Goal: Information Seeking & Learning: Learn about a topic

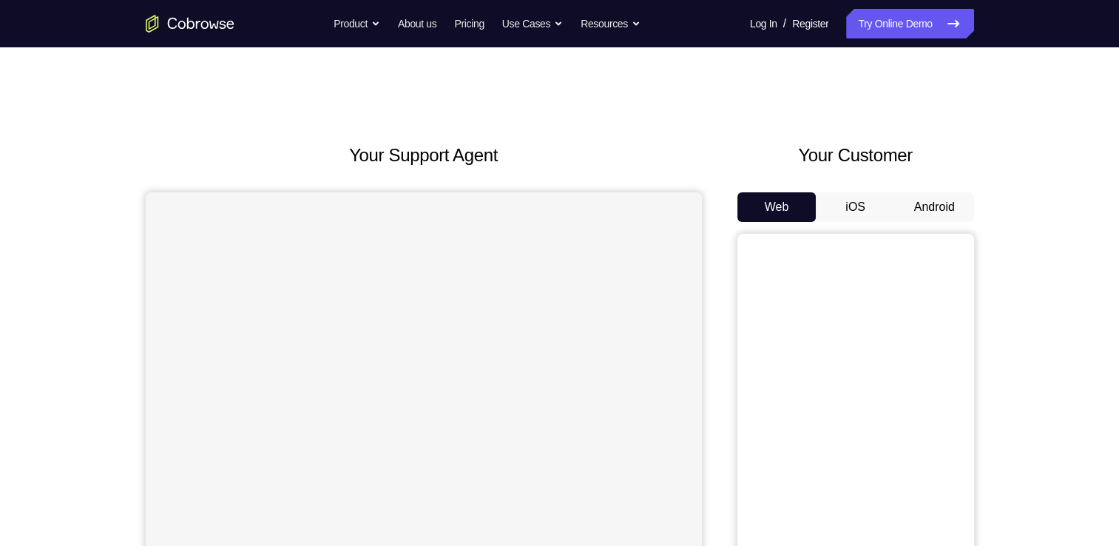
click at [919, 215] on button "Android" at bounding box center [934, 207] width 79 height 30
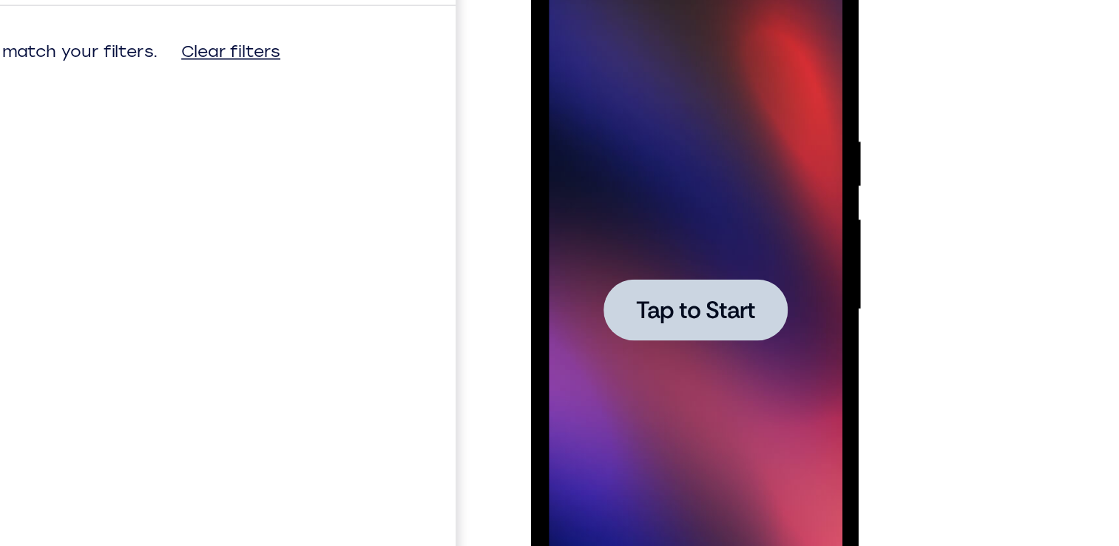
scroll to position [148, 0]
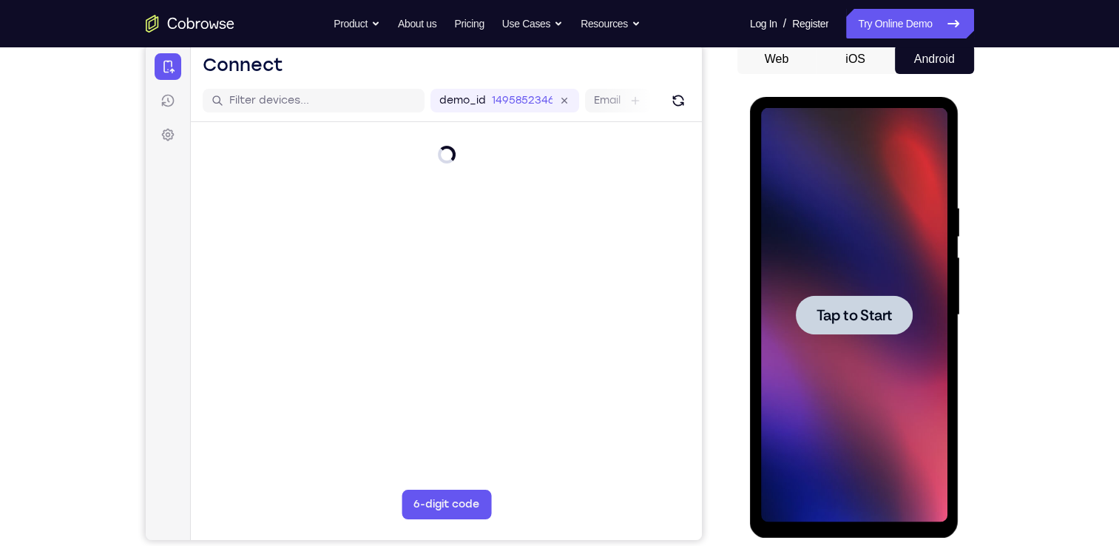
click at [873, 312] on span "Tap to Start" at bounding box center [854, 315] width 75 height 15
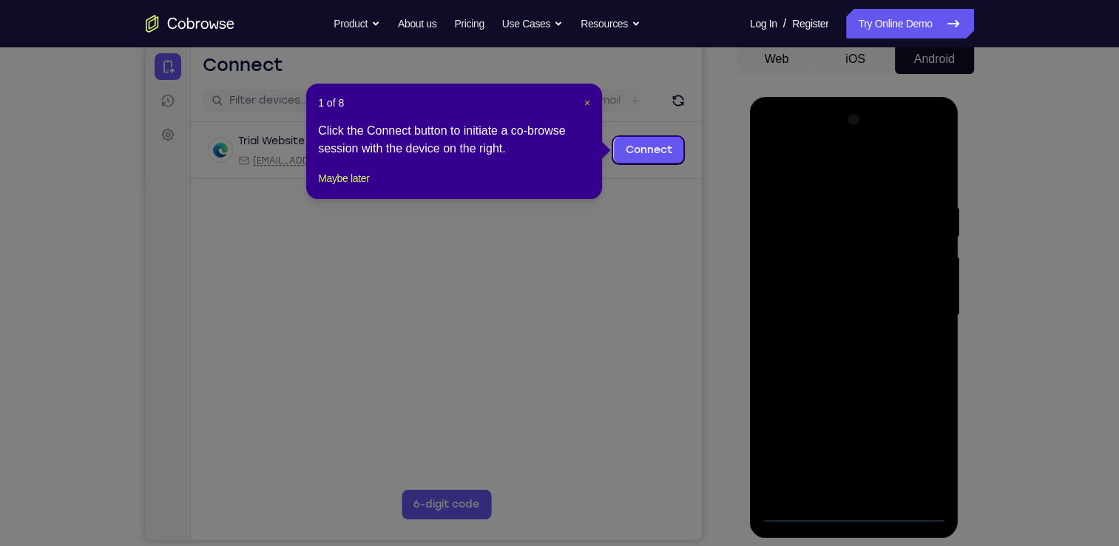
click at [584, 104] on span "×" at bounding box center [587, 103] width 6 height 12
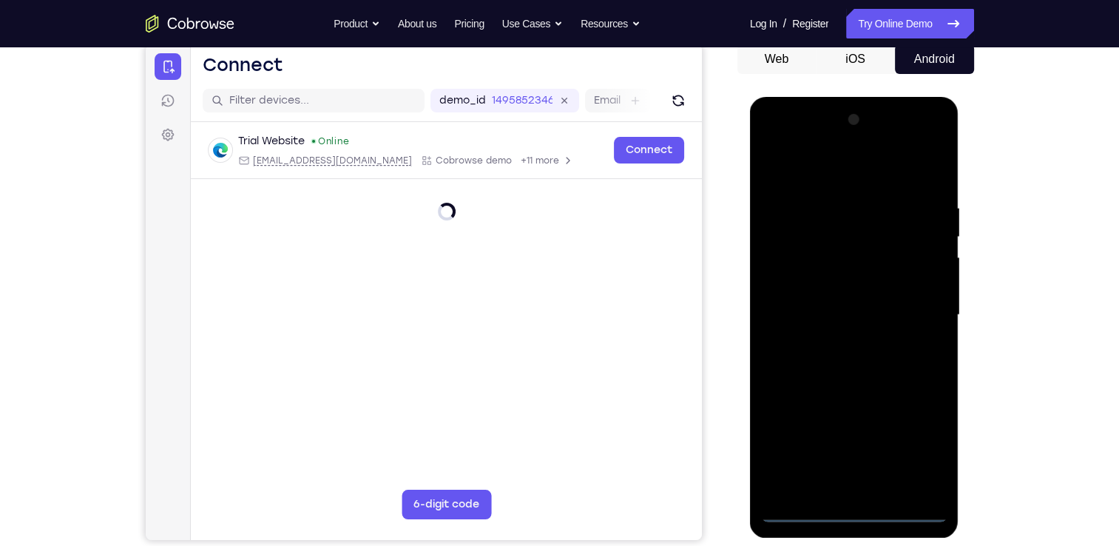
click at [846, 508] on div at bounding box center [854, 315] width 186 height 414
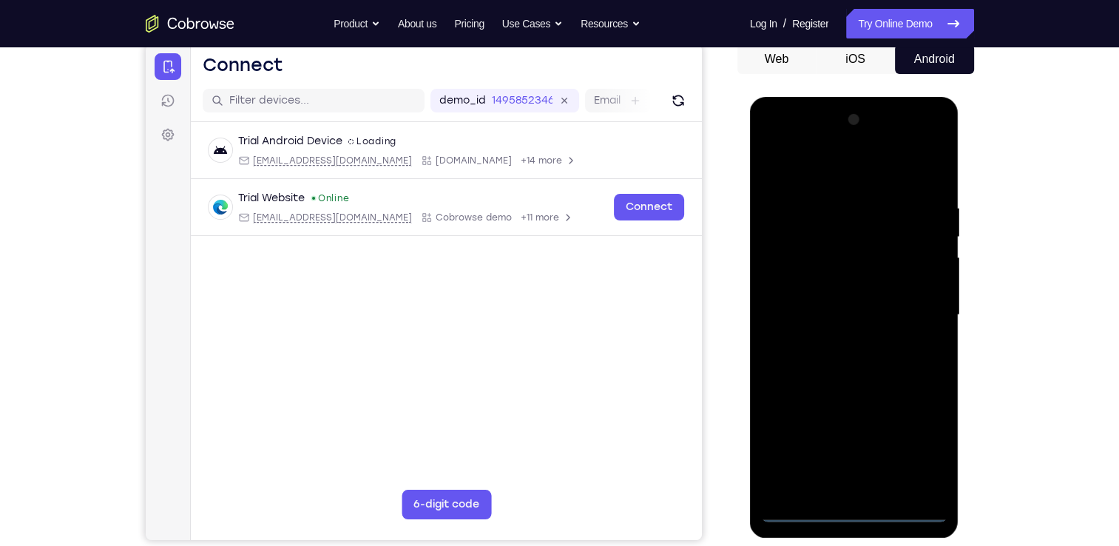
click at [911, 445] on div at bounding box center [854, 315] width 186 height 414
click at [772, 146] on div at bounding box center [854, 315] width 186 height 414
click at [915, 306] on div at bounding box center [854, 315] width 186 height 414
click at [843, 490] on div at bounding box center [854, 315] width 186 height 414
click at [804, 303] on div at bounding box center [854, 315] width 186 height 414
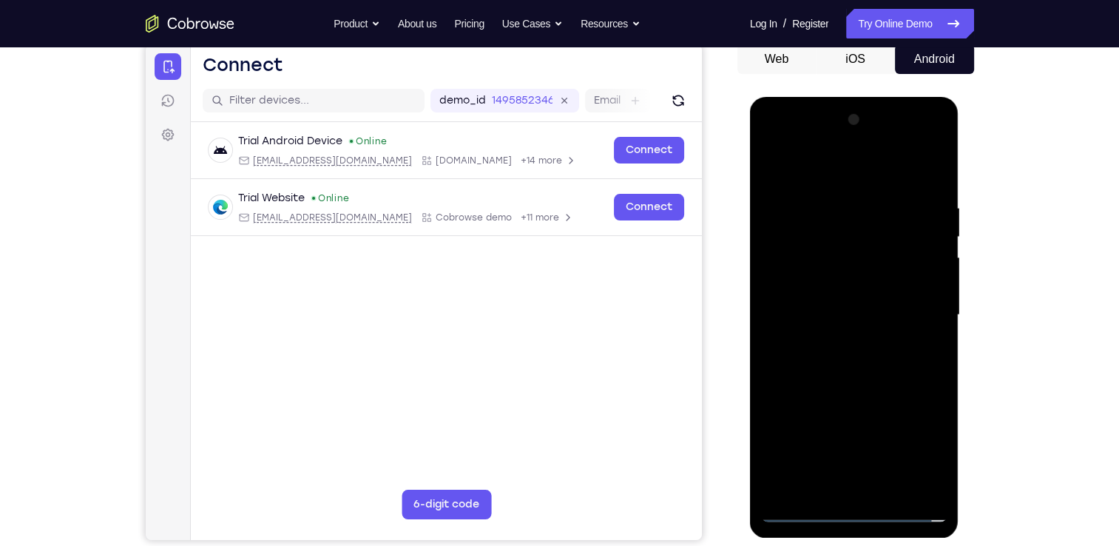
click at [814, 295] on div at bounding box center [854, 315] width 186 height 414
click at [862, 318] on div at bounding box center [854, 315] width 186 height 414
click at [932, 338] on div at bounding box center [854, 315] width 186 height 414
click at [894, 309] on div at bounding box center [854, 315] width 186 height 414
click at [888, 348] on div at bounding box center [854, 315] width 186 height 414
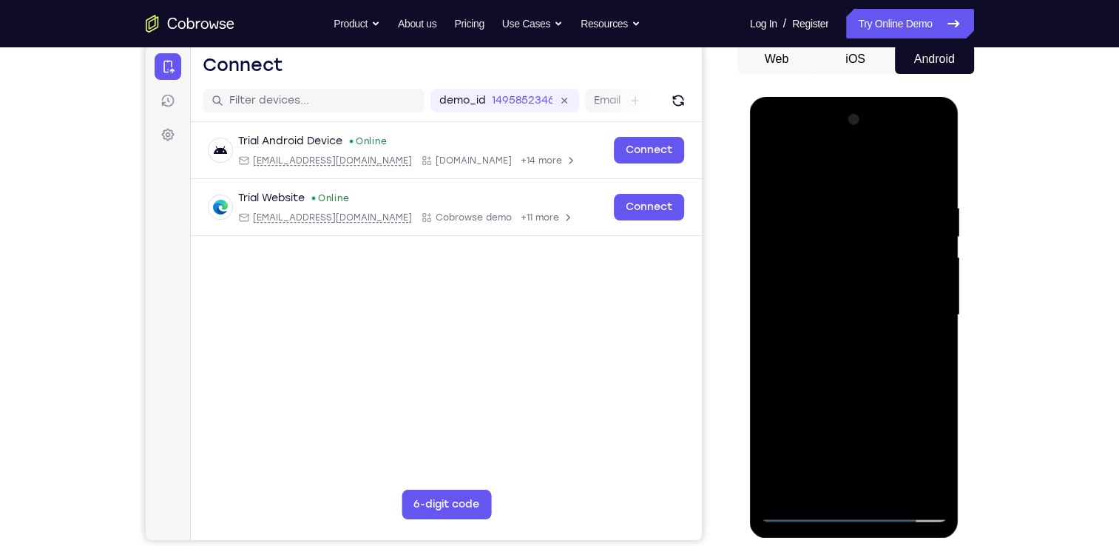
drag, startPoint x: 851, startPoint y: 179, endPoint x: 880, endPoint y: 101, distance: 83.3
click at [880, 101] on div at bounding box center [854, 317] width 209 height 441
click at [860, 377] on div at bounding box center [854, 315] width 186 height 414
drag, startPoint x: 855, startPoint y: 394, endPoint x: 863, endPoint y: 286, distance: 108.3
click at [863, 286] on div at bounding box center [854, 315] width 186 height 414
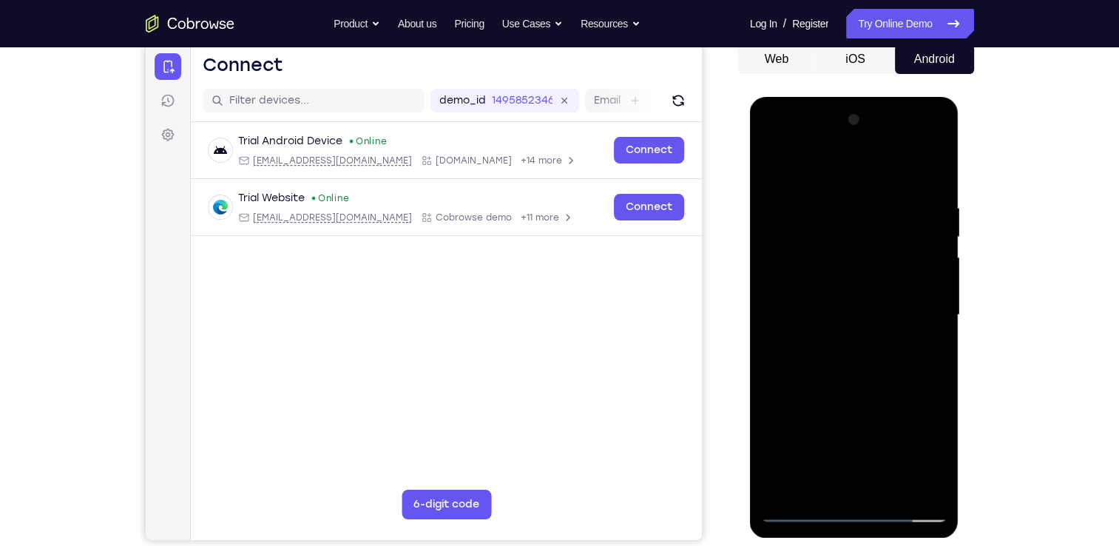
click at [769, 410] on div at bounding box center [854, 315] width 186 height 414
drag, startPoint x: 862, startPoint y: 280, endPoint x: 879, endPoint y: 427, distance: 147.5
click at [879, 427] on div at bounding box center [854, 315] width 186 height 414
click at [934, 382] on div at bounding box center [854, 315] width 186 height 414
click at [825, 203] on div at bounding box center [854, 315] width 186 height 414
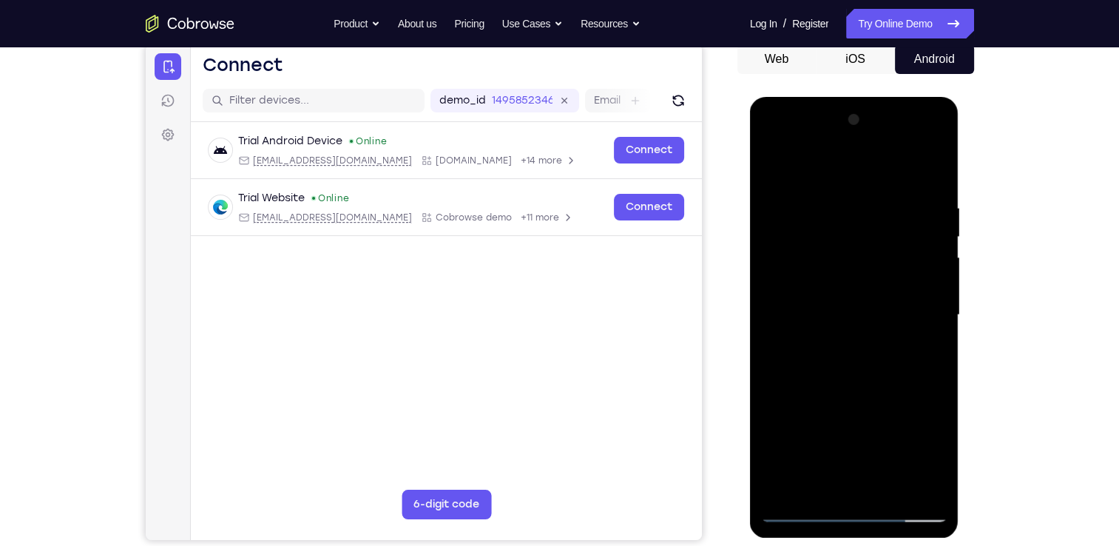
click at [918, 340] on div at bounding box center [854, 315] width 186 height 414
click at [914, 481] on div at bounding box center [854, 315] width 186 height 414
click at [918, 328] on div at bounding box center [854, 315] width 186 height 414
click at [914, 331] on div at bounding box center [854, 315] width 186 height 414
click at [906, 349] on div at bounding box center [854, 315] width 186 height 414
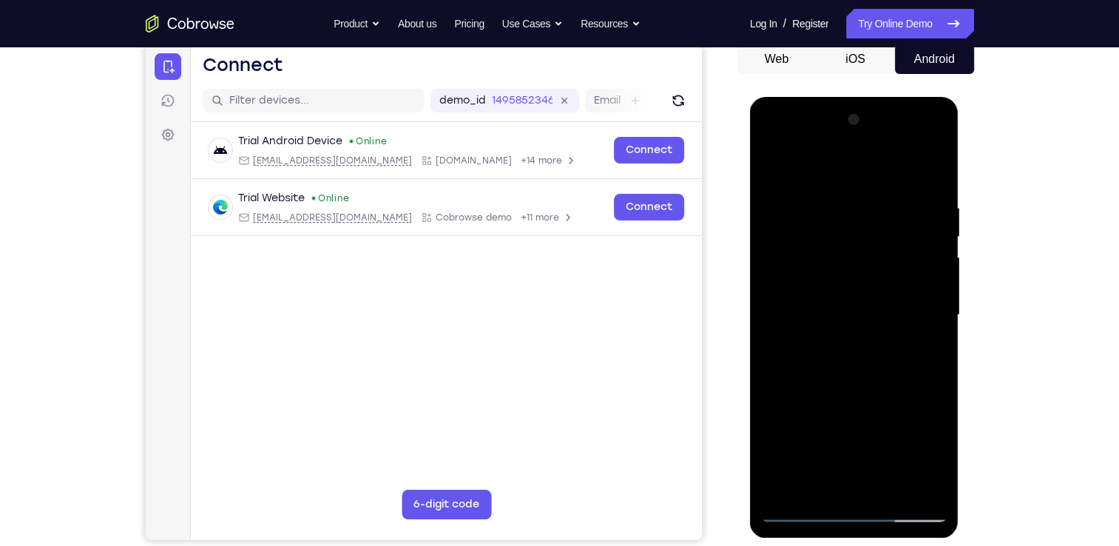
click at [922, 325] on div at bounding box center [854, 315] width 186 height 414
click at [780, 362] on div at bounding box center [854, 315] width 186 height 414
click at [914, 481] on div at bounding box center [854, 315] width 186 height 414
click at [931, 340] on div at bounding box center [854, 315] width 186 height 414
click at [931, 339] on div at bounding box center [854, 315] width 186 height 414
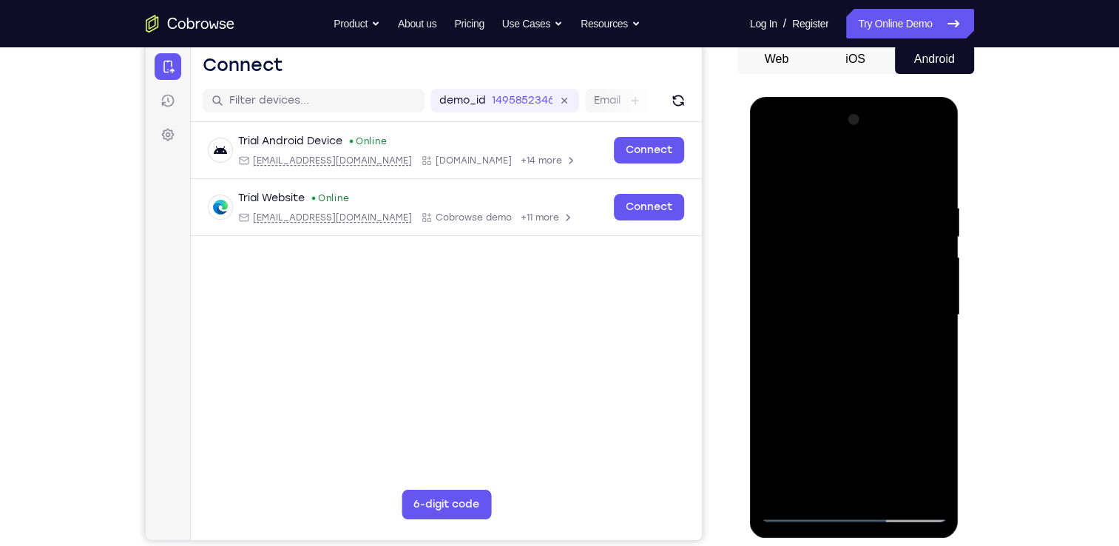
click at [931, 339] on div at bounding box center [854, 315] width 186 height 414
click at [911, 484] on div at bounding box center [854, 315] width 186 height 414
click at [915, 385] on div at bounding box center [854, 315] width 186 height 414
click at [920, 400] on div at bounding box center [854, 315] width 186 height 414
click at [920, 398] on div at bounding box center [854, 315] width 186 height 414
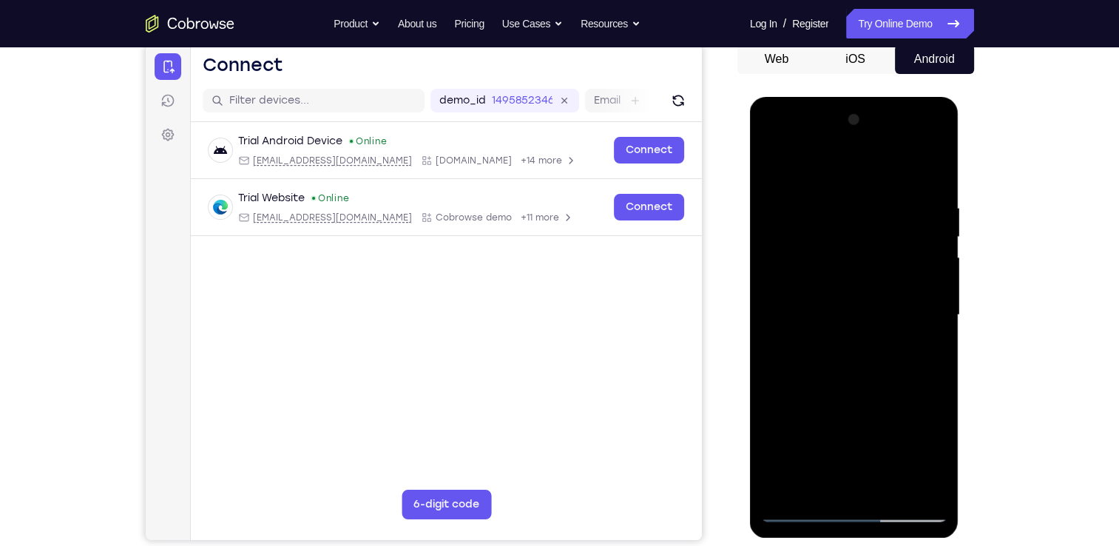
click at [915, 483] on div at bounding box center [854, 315] width 186 height 414
click at [922, 301] on div at bounding box center [854, 315] width 186 height 414
click at [926, 344] on div at bounding box center [854, 315] width 186 height 414
click at [912, 484] on div at bounding box center [854, 315] width 186 height 414
click at [922, 384] on div at bounding box center [854, 315] width 186 height 414
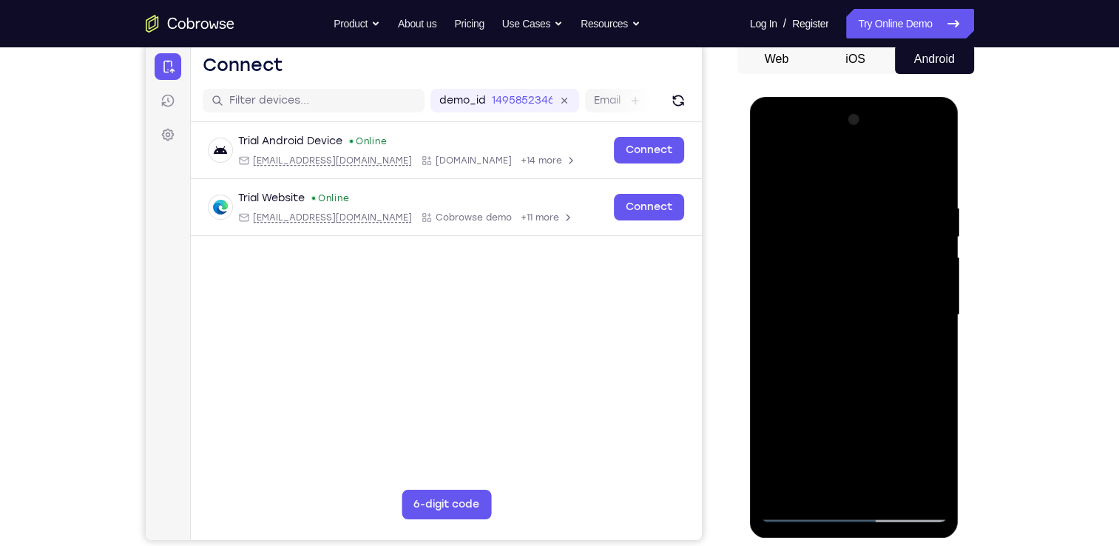
click at [920, 341] on div at bounding box center [854, 315] width 186 height 414
click at [931, 321] on div at bounding box center [854, 315] width 186 height 414
click at [772, 326] on div at bounding box center [854, 315] width 186 height 414
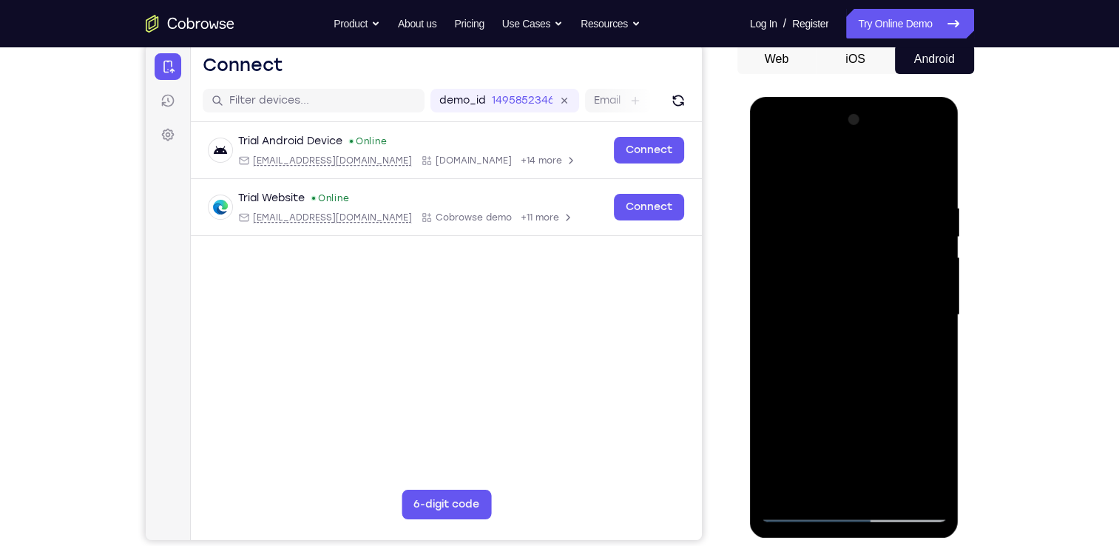
click at [906, 490] on div at bounding box center [854, 315] width 186 height 414
click at [920, 318] on div at bounding box center [854, 315] width 186 height 414
click at [916, 318] on div at bounding box center [854, 315] width 186 height 414
click at [915, 378] on div at bounding box center [854, 315] width 186 height 414
click at [917, 377] on div at bounding box center [854, 315] width 186 height 414
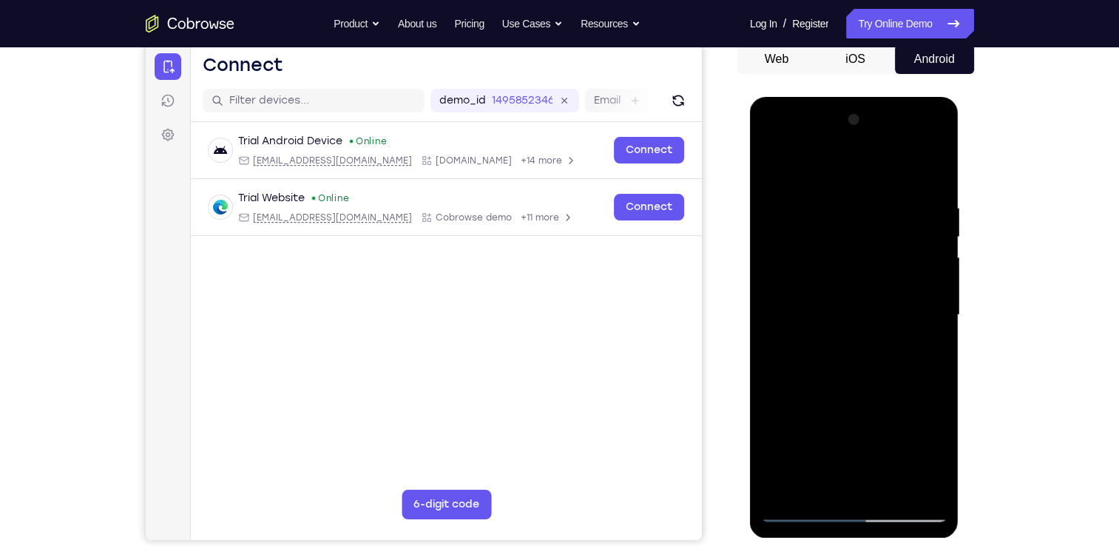
click at [917, 374] on div at bounding box center [854, 315] width 186 height 414
click at [933, 173] on div at bounding box center [854, 315] width 186 height 414
click at [937, 165] on div at bounding box center [854, 315] width 186 height 414
click at [772, 492] on div at bounding box center [854, 315] width 186 height 414
click at [896, 490] on div at bounding box center [854, 315] width 186 height 414
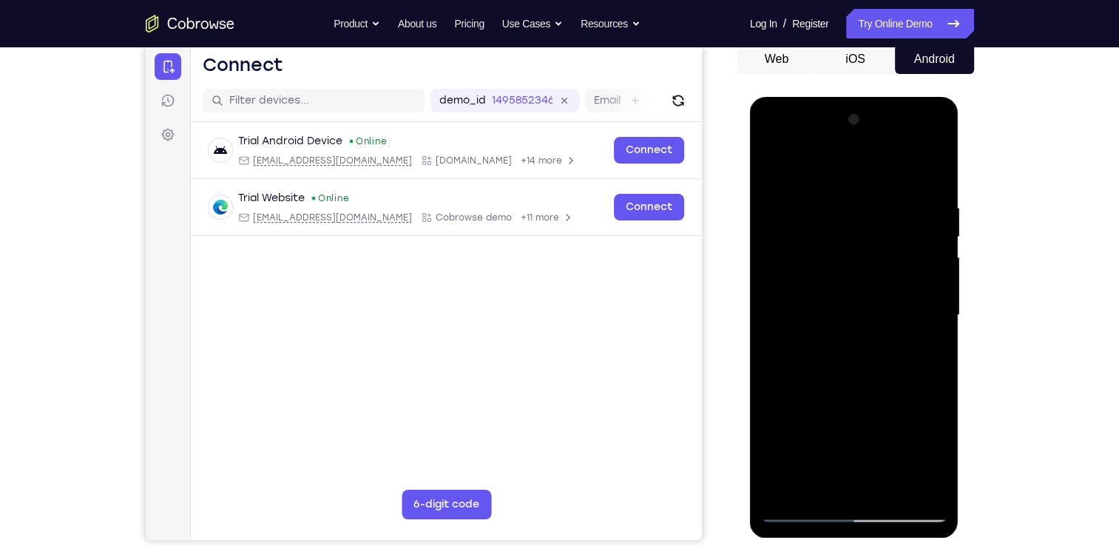
click at [884, 398] on div at bounding box center [854, 315] width 186 height 414
click at [808, 511] on div at bounding box center [854, 315] width 186 height 414
click at [782, 487] on div at bounding box center [854, 315] width 186 height 414
click at [785, 487] on div at bounding box center [854, 315] width 186 height 414
drag, startPoint x: 881, startPoint y: 380, endPoint x: 879, endPoint y: 243, distance: 136.9
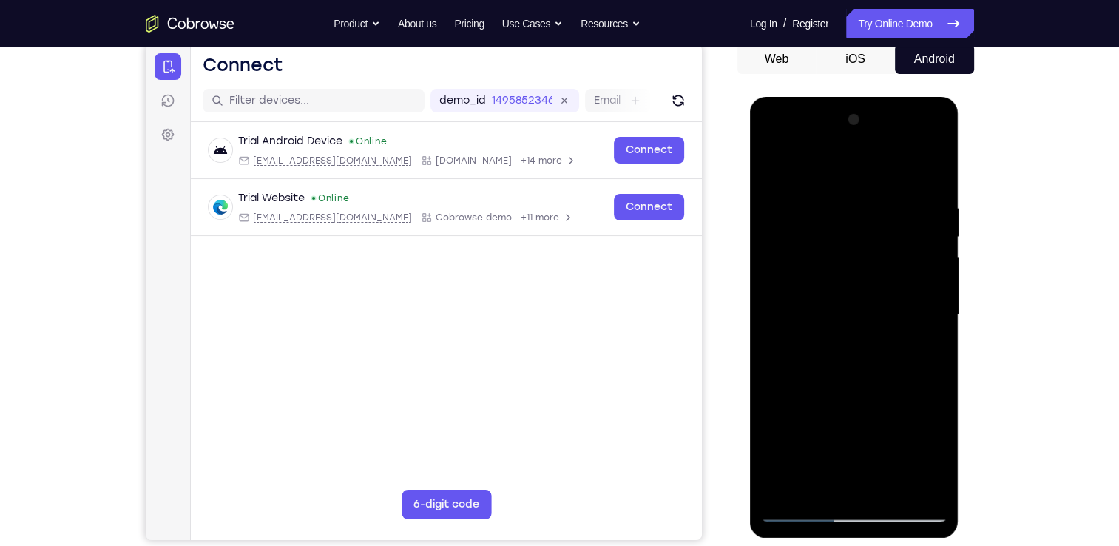
click at [879, 243] on div at bounding box center [854, 315] width 186 height 414
drag, startPoint x: 889, startPoint y: 241, endPoint x: 885, endPoint y: 306, distance: 65.2
click at [885, 306] on div at bounding box center [854, 315] width 186 height 414
click at [891, 307] on div at bounding box center [854, 315] width 186 height 414
click at [934, 311] on div at bounding box center [854, 315] width 186 height 414
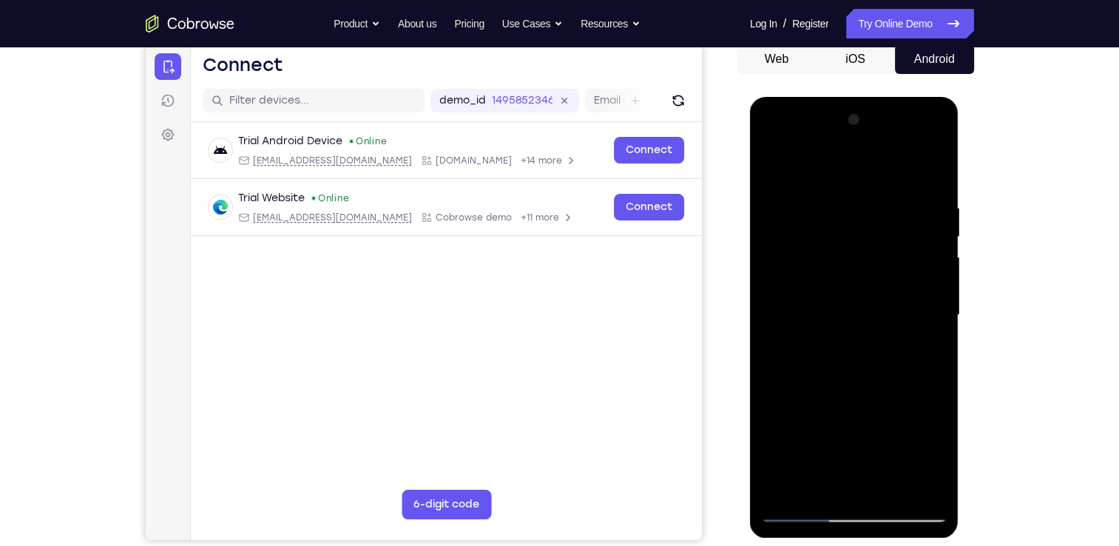
drag, startPoint x: 822, startPoint y: 318, endPoint x: 871, endPoint y: 132, distance: 192.0
click at [871, 132] on div at bounding box center [854, 315] width 186 height 414
drag, startPoint x: 864, startPoint y: 389, endPoint x: 884, endPoint y: 289, distance: 102.6
click at [884, 289] on div at bounding box center [854, 315] width 186 height 414
drag, startPoint x: 879, startPoint y: 411, endPoint x: 886, endPoint y: 291, distance: 120.1
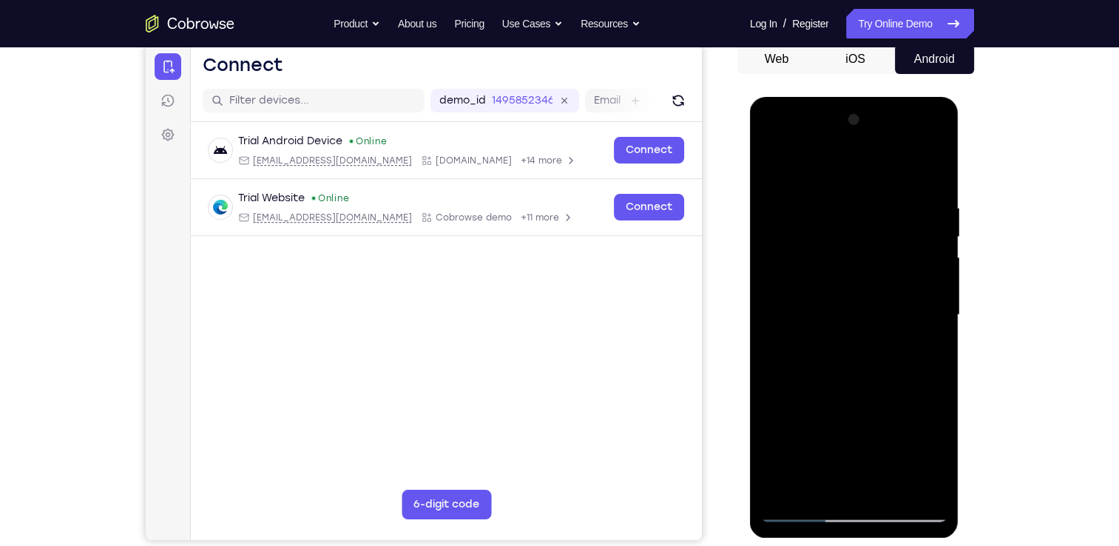
click at [886, 291] on div at bounding box center [854, 315] width 186 height 414
drag, startPoint x: 885, startPoint y: 408, endPoint x: 894, endPoint y: 179, distance: 229.5
click at [894, 179] on div at bounding box center [854, 315] width 186 height 414
drag, startPoint x: 872, startPoint y: 385, endPoint x: 880, endPoint y: 383, distance: 8.4
click at [880, 383] on div at bounding box center [854, 315] width 186 height 414
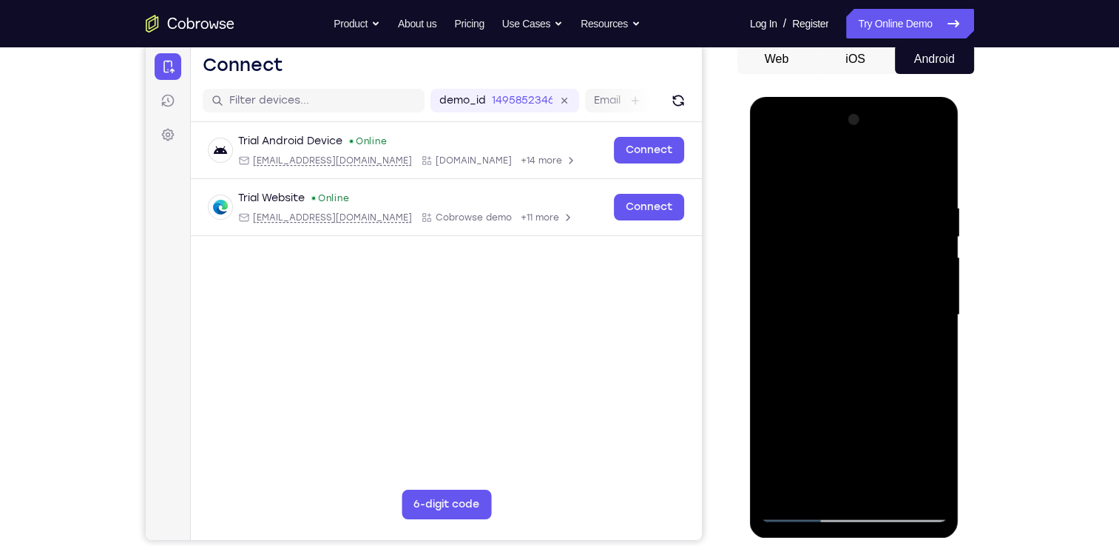
click at [941, 327] on div at bounding box center [854, 315] width 186 height 414
click at [936, 328] on div at bounding box center [854, 315] width 186 height 414
drag, startPoint x: 865, startPoint y: 404, endPoint x: 891, endPoint y: 196, distance: 209.5
click at [891, 196] on div at bounding box center [854, 315] width 186 height 414
drag, startPoint x: 868, startPoint y: 419, endPoint x: 883, endPoint y: 252, distance: 167.8
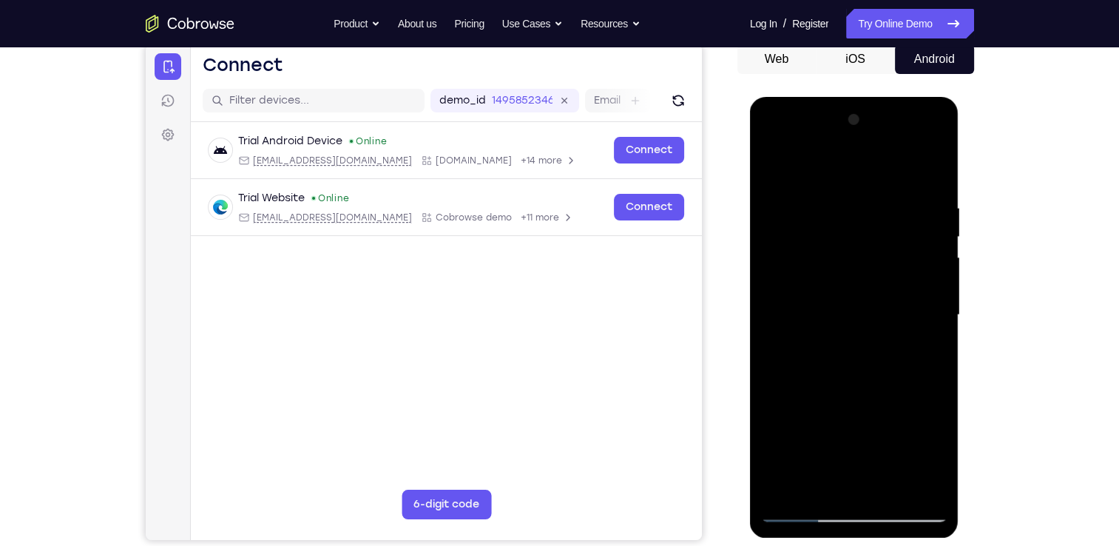
click at [883, 252] on div at bounding box center [854, 315] width 186 height 414
drag, startPoint x: 867, startPoint y: 430, endPoint x: 880, endPoint y: 172, distance: 257.7
click at [880, 172] on div at bounding box center [854, 315] width 186 height 414
drag, startPoint x: 856, startPoint y: 392, endPoint x: 876, endPoint y: 132, distance: 261.2
click at [876, 132] on div at bounding box center [854, 315] width 186 height 414
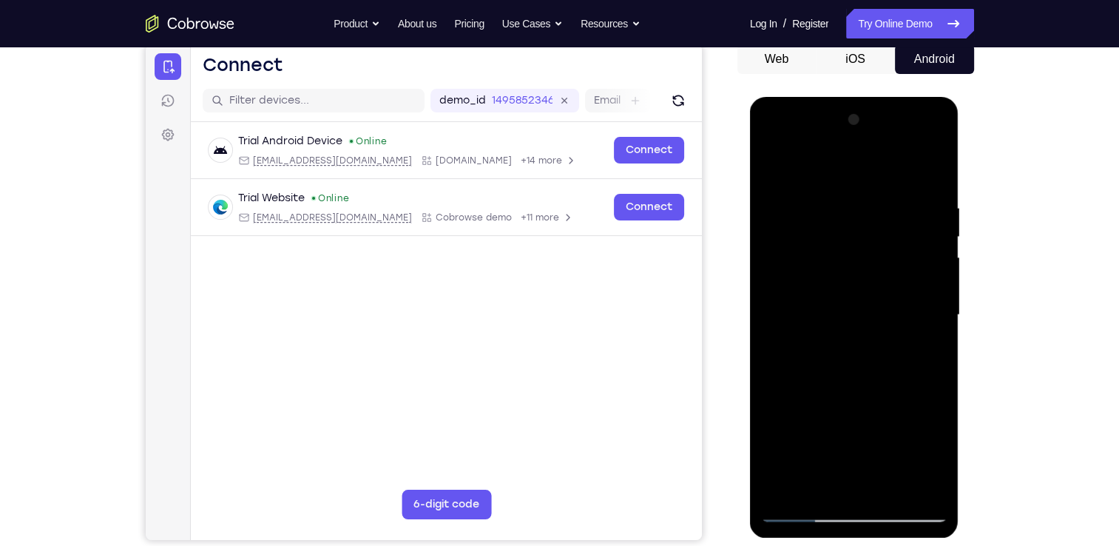
click at [890, 488] on div at bounding box center [854, 315] width 186 height 414
drag, startPoint x: 899, startPoint y: 243, endPoint x: 796, endPoint y: 244, distance: 102.8
click at [796, 244] on div at bounding box center [854, 315] width 186 height 414
drag, startPoint x: 897, startPoint y: 231, endPoint x: 752, endPoint y: 238, distance: 144.4
click at [752, 238] on div at bounding box center [854, 317] width 209 height 441
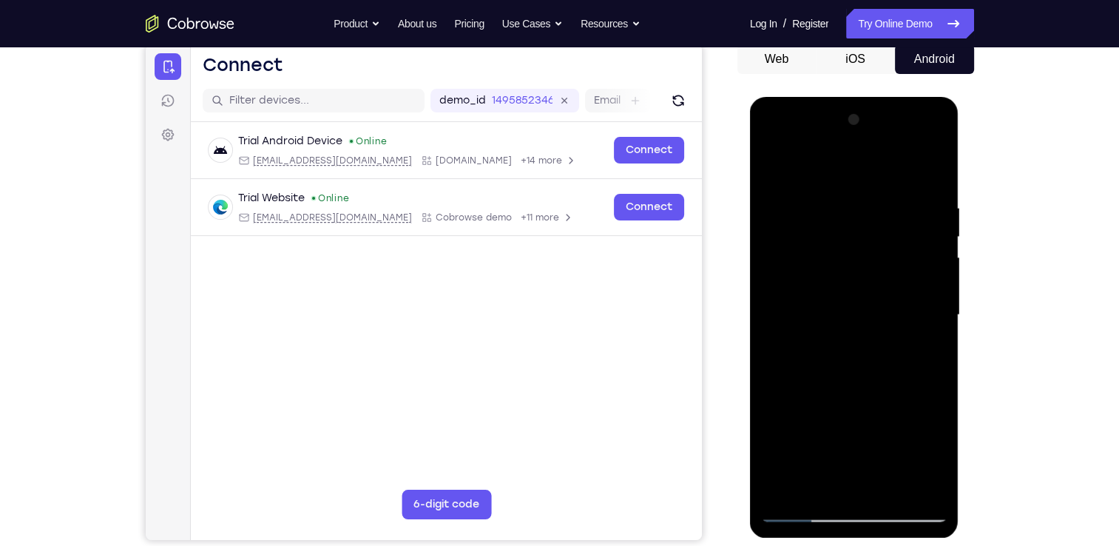
drag, startPoint x: 908, startPoint y: 248, endPoint x: 783, endPoint y: 269, distance: 126.7
click at [783, 269] on div at bounding box center [854, 315] width 186 height 414
drag, startPoint x: 897, startPoint y: 241, endPoint x: 746, endPoint y: 253, distance: 151.4
click at [750, 253] on html "Online web based iOS Simulators and Android Emulators. Run iPhone, iPad, Mobile…" at bounding box center [855, 319] width 211 height 444
drag, startPoint x: 900, startPoint y: 252, endPoint x: 1499, endPoint y: 350, distance: 606.5
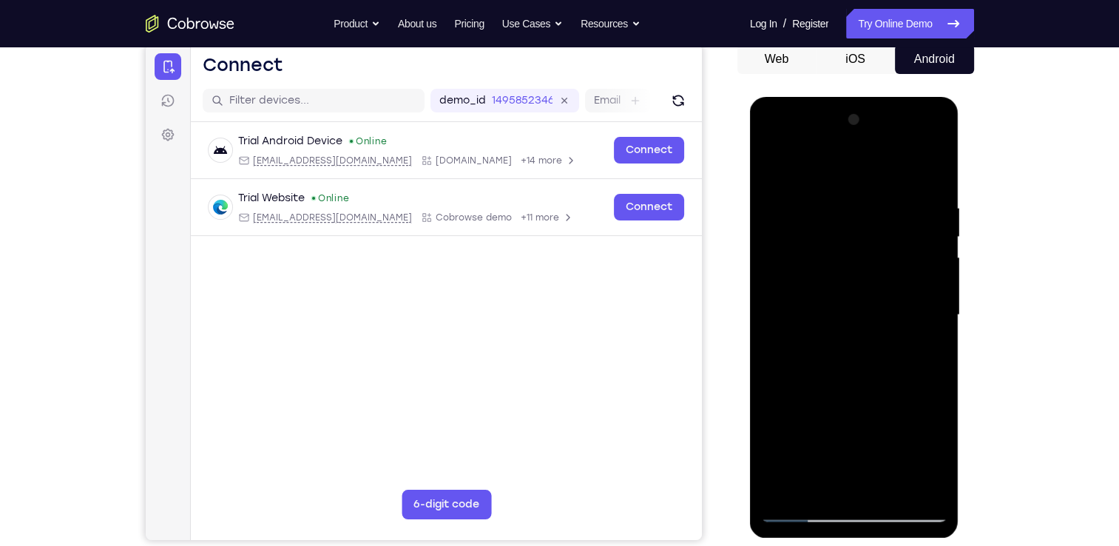
click at [750, 253] on html "Online web based iOS Simulators and Android Emulators. Run iPhone, iPad, Mobile…" at bounding box center [855, 319] width 211 height 444
drag, startPoint x: 823, startPoint y: 242, endPoint x: 977, endPoint y: 242, distance: 154.6
click at [961, 242] on html "Online web based iOS Simulators and Android Emulators. Run iPhone, iPad, Mobile…" at bounding box center [855, 319] width 211 height 444
click at [770, 235] on div at bounding box center [854, 315] width 186 height 414
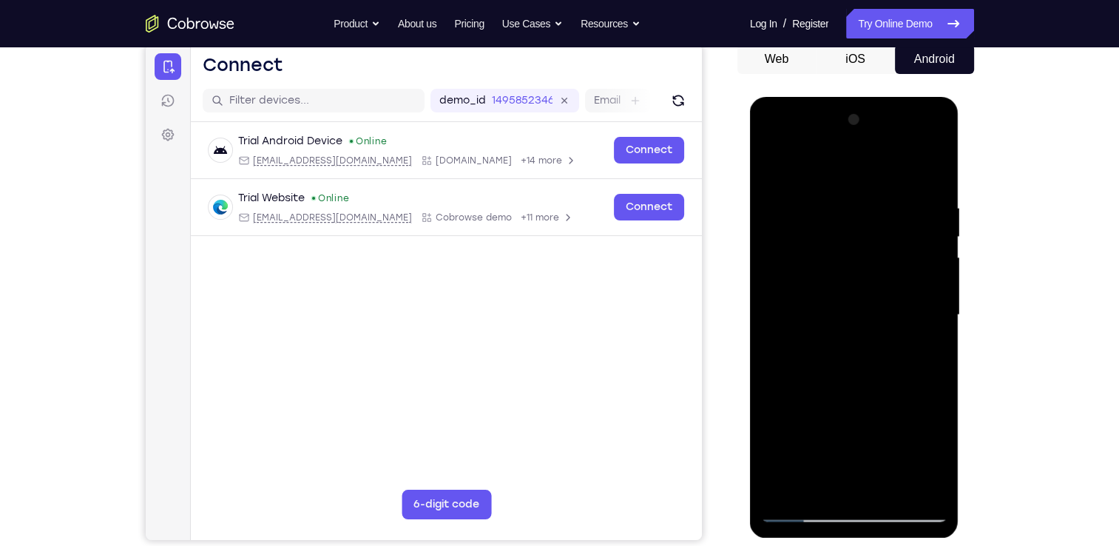
click at [770, 235] on div at bounding box center [854, 315] width 186 height 414
click at [876, 380] on div at bounding box center [854, 315] width 186 height 414
click at [817, 216] on div at bounding box center [854, 315] width 186 height 414
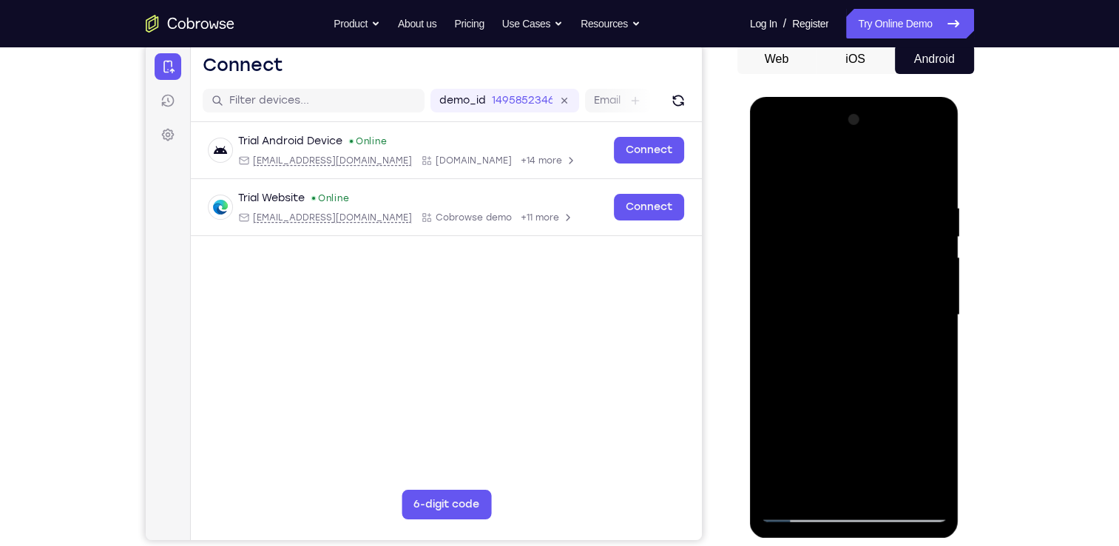
click at [814, 483] on div at bounding box center [854, 315] width 186 height 414
click at [934, 141] on div at bounding box center [854, 315] width 186 height 414
click at [778, 439] on div at bounding box center [854, 315] width 186 height 414
click at [822, 397] on div at bounding box center [854, 315] width 186 height 414
click at [803, 316] on div at bounding box center [854, 315] width 186 height 414
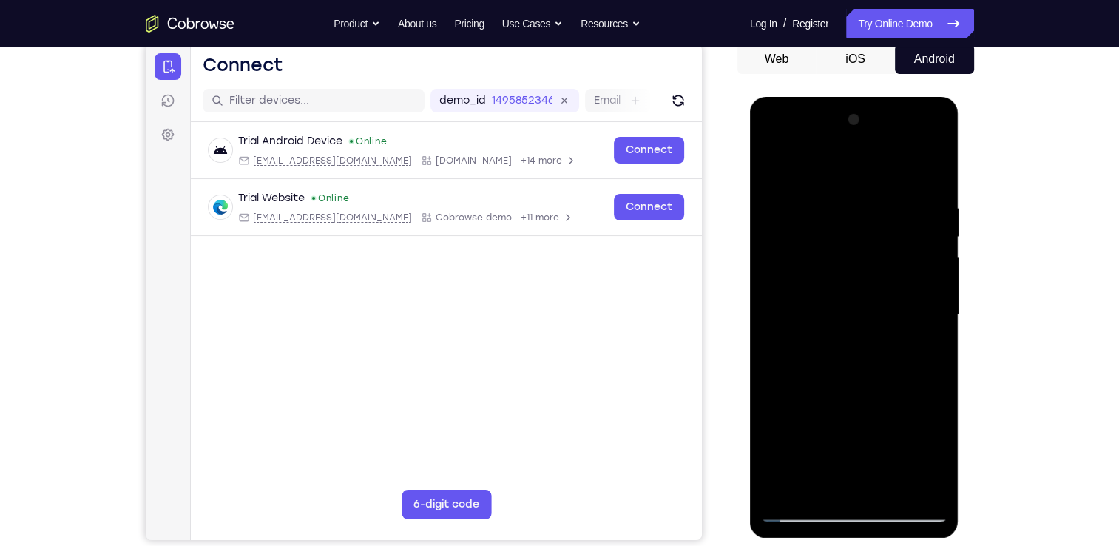
click at [917, 481] on div at bounding box center [854, 315] width 186 height 414
click at [773, 144] on div at bounding box center [854, 315] width 186 height 414
click at [775, 136] on div at bounding box center [854, 315] width 186 height 414
click at [816, 490] on div at bounding box center [854, 315] width 186 height 414
click at [787, 406] on div at bounding box center [854, 315] width 186 height 414
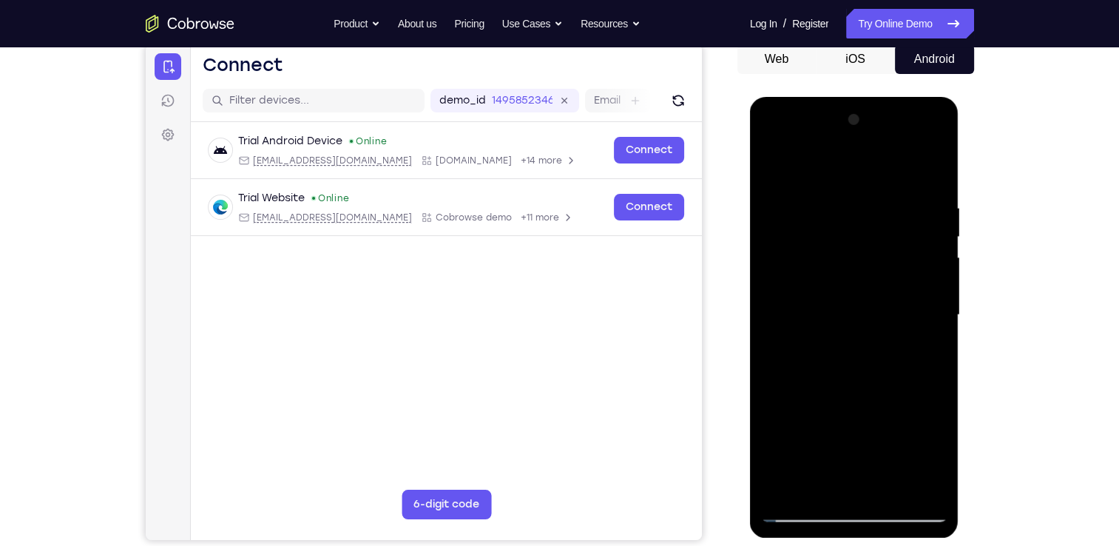
click at [840, 433] on div at bounding box center [854, 315] width 186 height 414
click at [802, 433] on div at bounding box center [854, 315] width 186 height 414
click at [831, 470] on div at bounding box center [854, 315] width 186 height 414
click at [868, 400] on div at bounding box center [854, 315] width 186 height 414
click at [837, 433] on div at bounding box center [854, 315] width 186 height 414
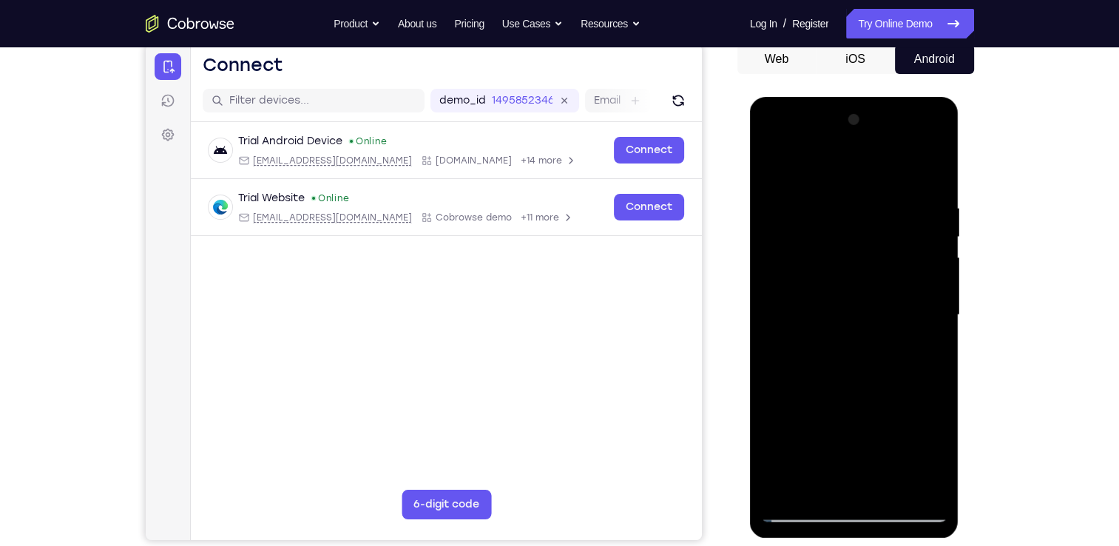
click at [806, 433] on div at bounding box center [854, 315] width 186 height 414
click at [843, 480] on div at bounding box center [854, 315] width 186 height 414
click at [854, 425] on div at bounding box center [854, 315] width 186 height 414
click at [837, 428] on div at bounding box center [854, 315] width 186 height 414
click at [887, 431] on div at bounding box center [854, 315] width 186 height 414
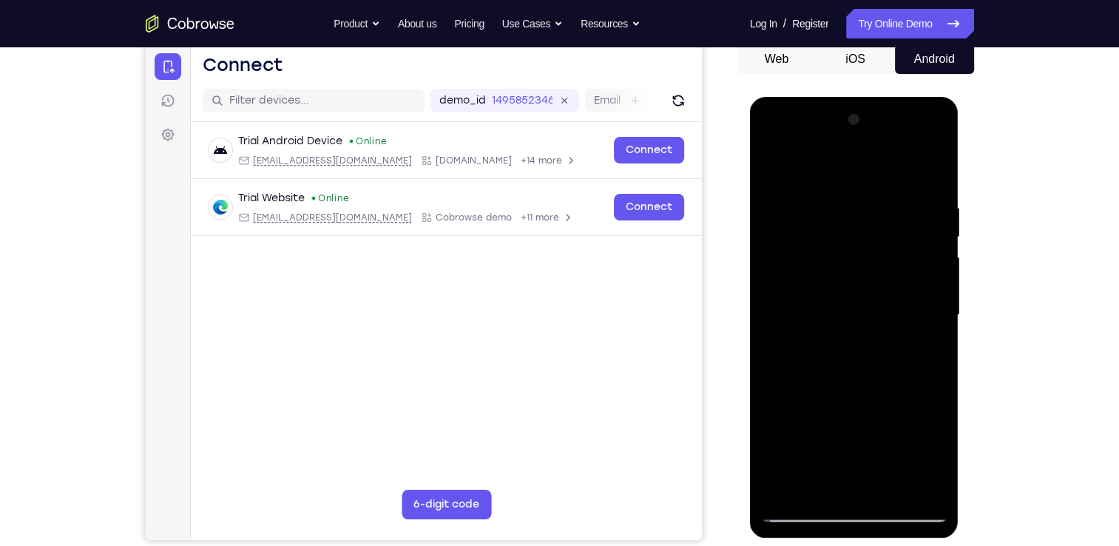
click at [816, 433] on div at bounding box center [854, 315] width 186 height 414
click at [806, 436] on div at bounding box center [854, 315] width 186 height 414
click at [862, 484] on div at bounding box center [854, 315] width 186 height 414
click at [787, 484] on div at bounding box center [854, 315] width 186 height 414
click at [770, 172] on div at bounding box center [854, 315] width 186 height 414
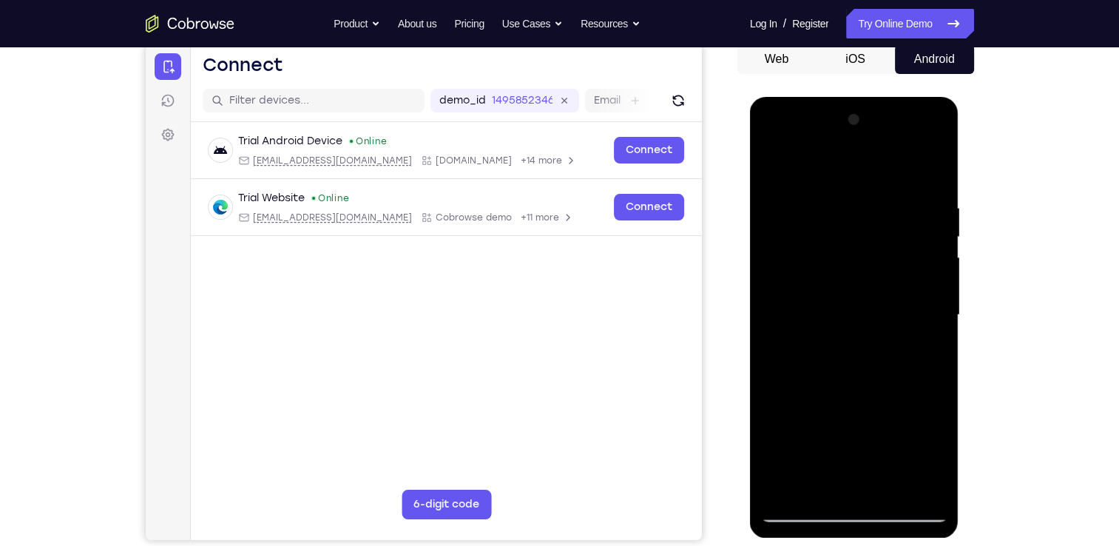
click at [777, 166] on div at bounding box center [854, 315] width 186 height 414
